Goal: Task Accomplishment & Management: Use online tool/utility

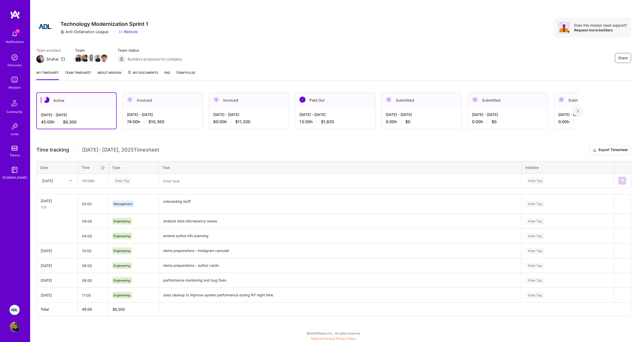
click at [17, 308] on img at bounding box center [15, 310] width 10 height 10
click at [89, 180] on input "text" at bounding box center [93, 180] width 30 height 13
type input "02:00"
click at [131, 182] on div "Enter Tag" at bounding box center [122, 181] width 19 height 8
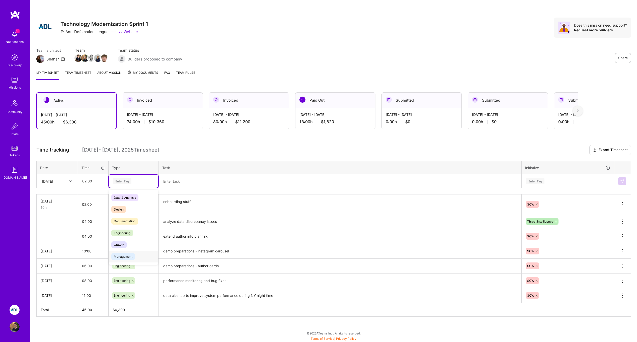
click at [130, 255] on span "Management" at bounding box center [123, 256] width 24 height 7
click at [181, 177] on textarea at bounding box center [340, 181] width 362 height 13
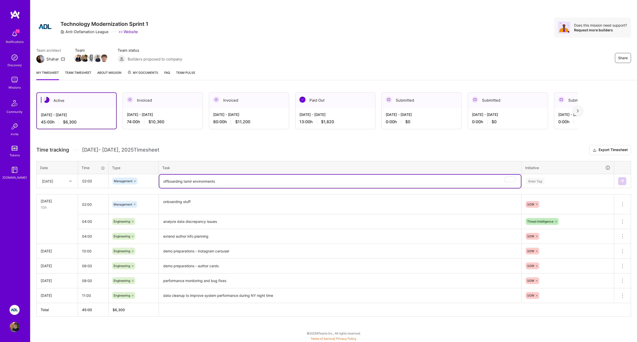
type textarea "offboarding tamir environments"
click at [551, 183] on div "Enter Tag" at bounding box center [568, 181] width 85 height 6
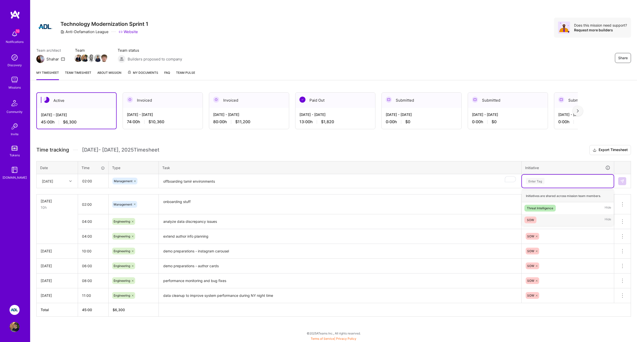
click at [546, 216] on div "SOW Hide" at bounding box center [568, 220] width 92 height 12
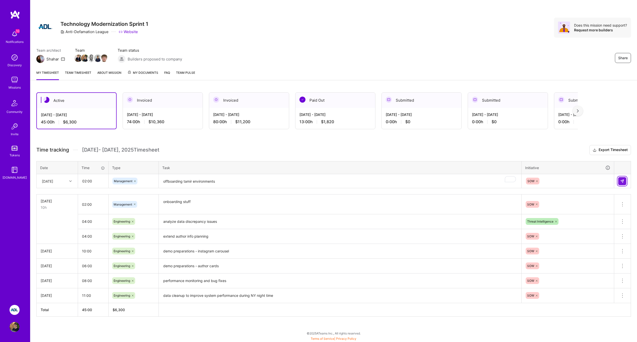
click at [624, 180] on img at bounding box center [623, 181] width 4 height 4
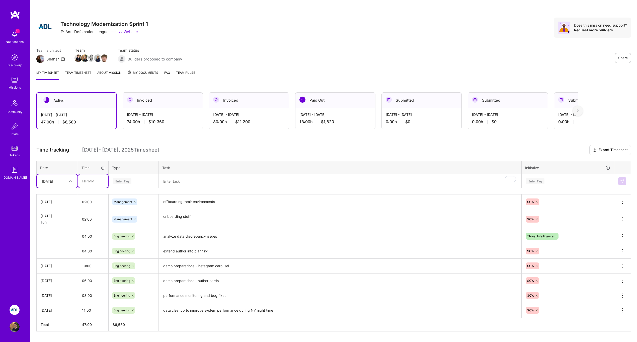
click at [89, 183] on input "text" at bounding box center [93, 180] width 30 height 13
click at [129, 154] on h3 "Time tracking [DATE] - [DATE] Timesheet Export Timesheet" at bounding box center [333, 150] width 595 height 10
